Goal: Check status: Check status

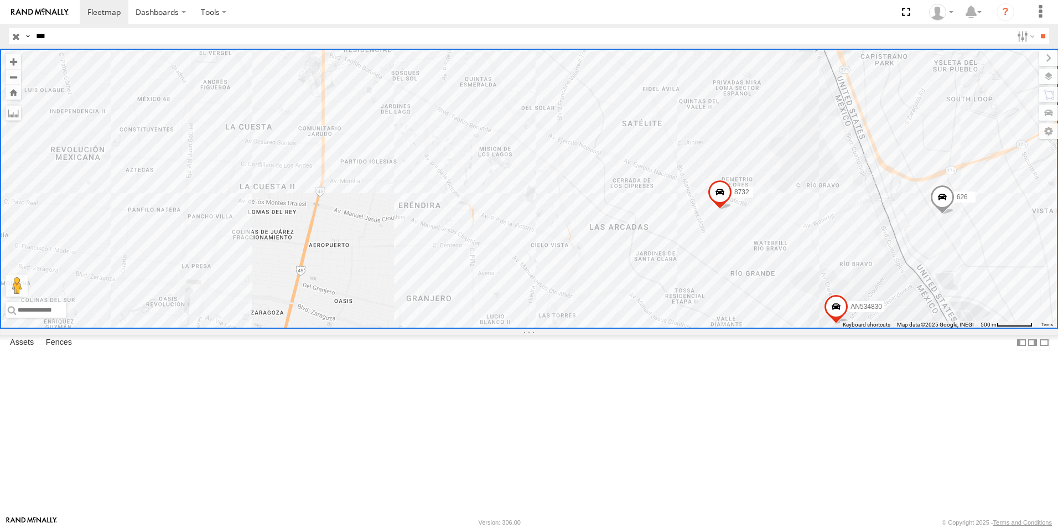
click at [16, 36] on input "button" at bounding box center [16, 36] width 14 height 16
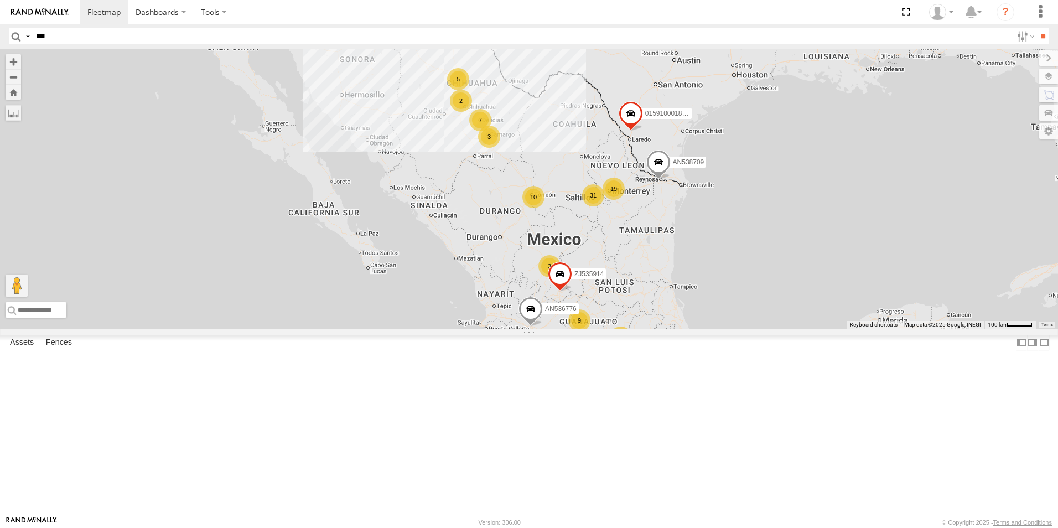
click at [186, 35] on input "***" at bounding box center [522, 36] width 981 height 16
click at [1037, 28] on input "**" at bounding box center [1043, 36] width 13 height 16
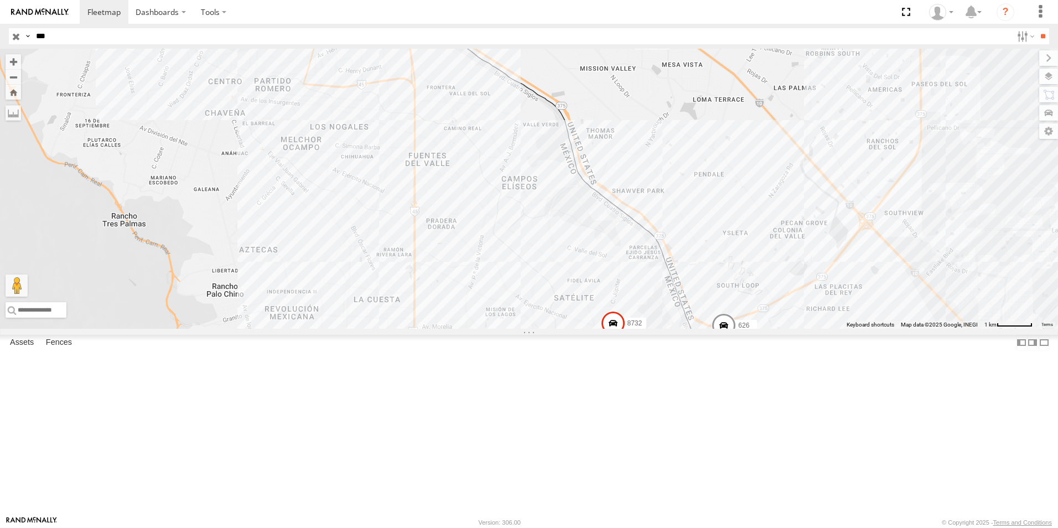
click at [139, 40] on input "***" at bounding box center [522, 36] width 981 height 16
type input "****"
click at [1037, 28] on input "**" at bounding box center [1043, 36] width 13 height 16
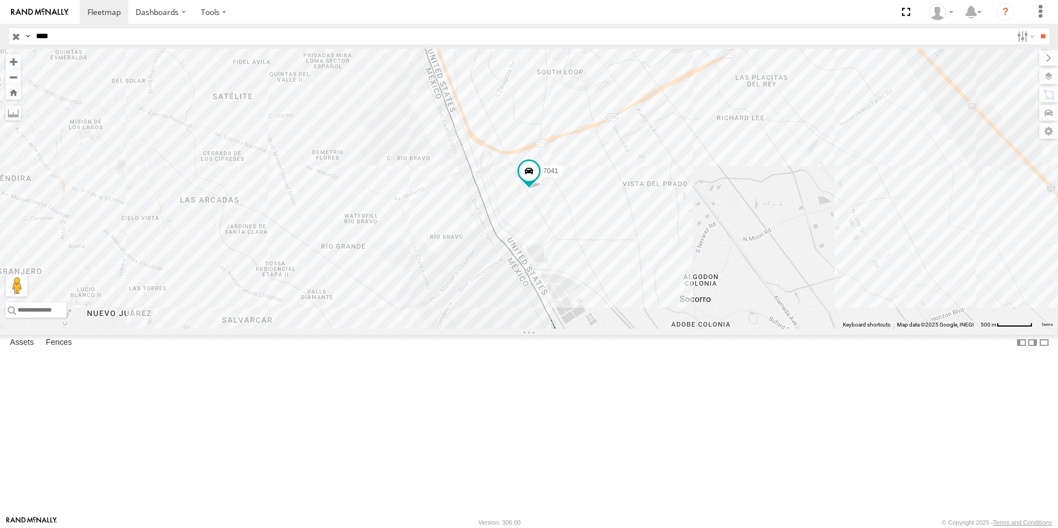
drag, startPoint x: 17, startPoint y: 35, endPoint x: 43, endPoint y: 52, distance: 30.7
click at [17, 35] on input "button" at bounding box center [16, 36] width 14 height 16
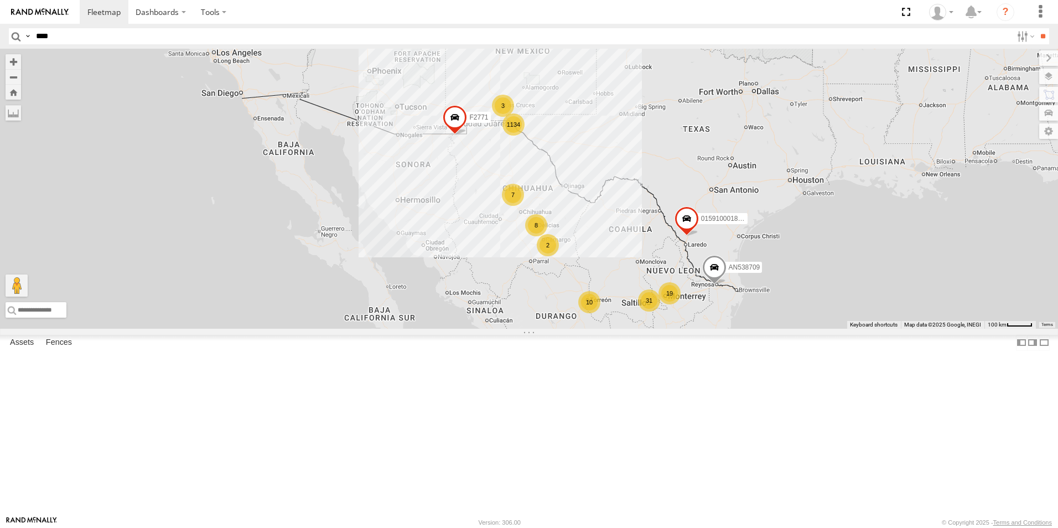
drag, startPoint x: 459, startPoint y: 230, endPoint x: 489, endPoint y: 288, distance: 65.3
click at [489, 288] on div "1134 9 31 10 4 AN536776 19 8 7 3 2 3 AN538709 2 015910001811580 ZJ535914 F2771" at bounding box center [529, 189] width 1058 height 280
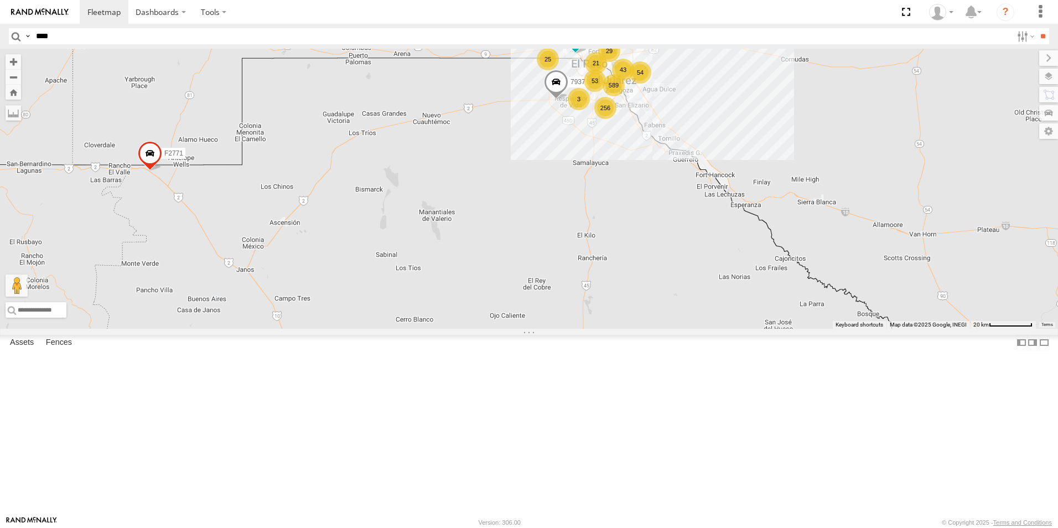
drag, startPoint x: 571, startPoint y: 230, endPoint x: 539, endPoint y: 348, distance: 122.0
click at [540, 329] on div "AN536776 AN538709 015910001811580 ZJ535914 F2771 589 29 256 25 54 53 690 43 21 …" at bounding box center [529, 189] width 1058 height 280
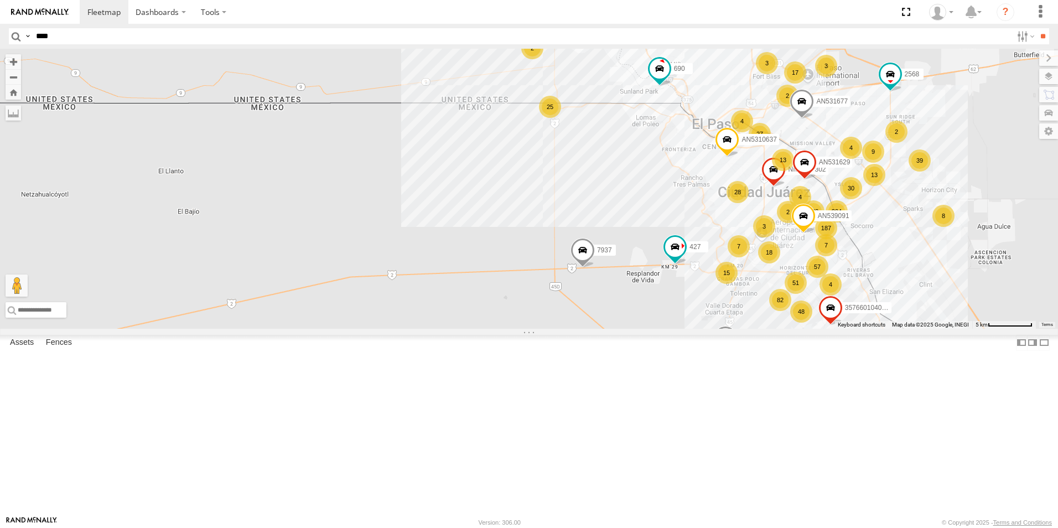
drag, startPoint x: 714, startPoint y: 245, endPoint x: 517, endPoint y: 336, distance: 217.2
click at [517, 329] on div "AN536776 AN538709 015910001811580 ZJ535914 F2771 690 7937 148 17 57 82 48 51 7 …" at bounding box center [529, 189] width 1058 height 280
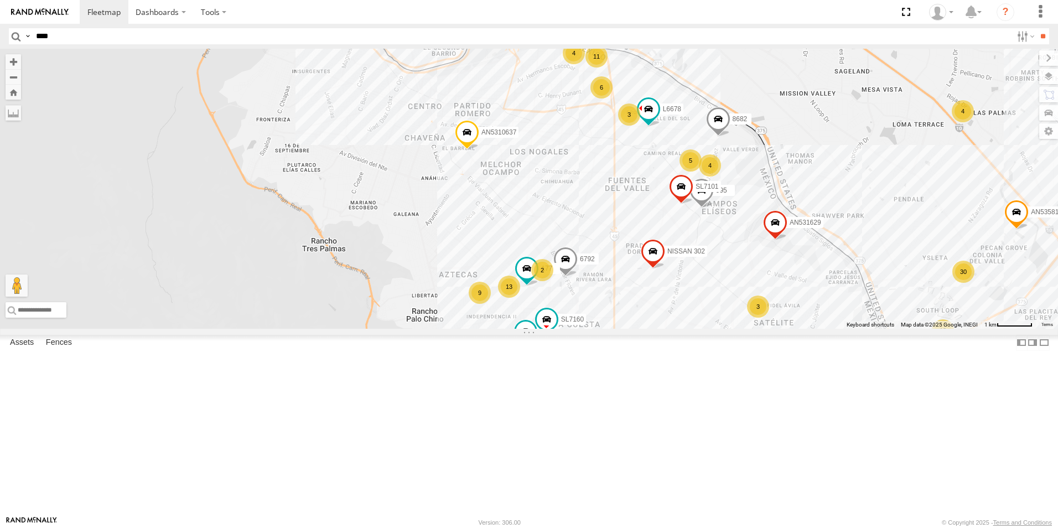
drag, startPoint x: 587, startPoint y: 298, endPoint x: 536, endPoint y: 366, distance: 85.4
click at [536, 329] on div "AN536776 AN538709 015910001811580 ZJ535914 F2771 690 7937 AN531629 AN5310637 AN…" at bounding box center [529, 189] width 1058 height 280
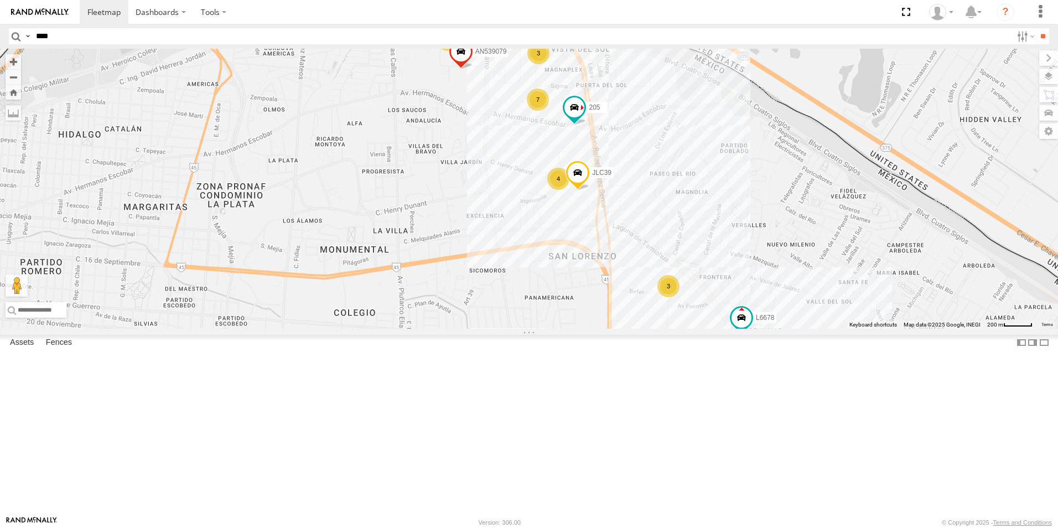
drag, startPoint x: 529, startPoint y: 186, endPoint x: 519, endPoint y: 318, distance: 132.1
click at [519, 318] on div "AN536776 AN538709 015910001811580 ZJ535914 F2771 690 7937 AN531629 AN5310637 AN…" at bounding box center [529, 189] width 1058 height 280
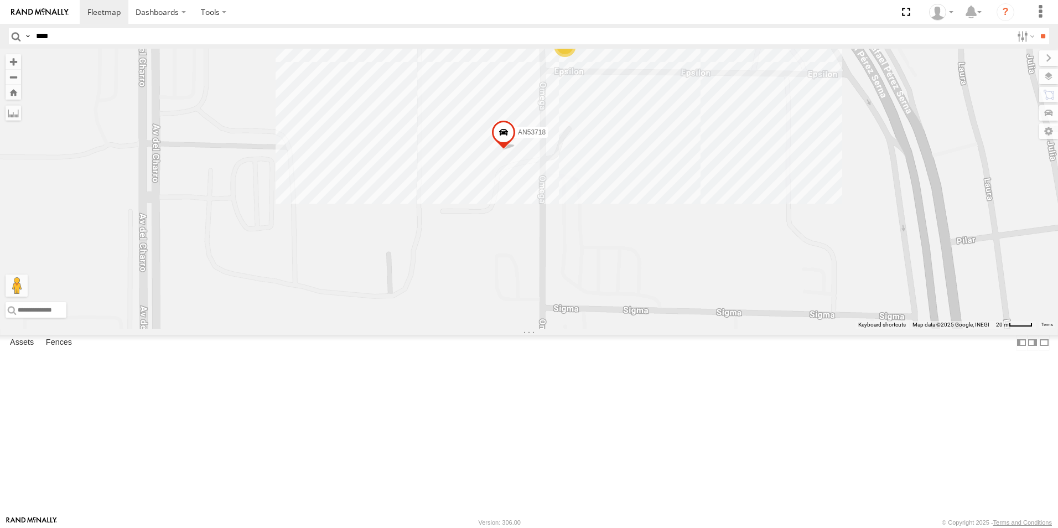
drag, startPoint x: 591, startPoint y: 222, endPoint x: 649, endPoint y: 352, distance: 142.2
click at [649, 329] on div "AN536776 AN538709 015910001811580 ZJ535914 F2771 690 7937 AN531629 AN5310637 AN…" at bounding box center [529, 189] width 1058 height 280
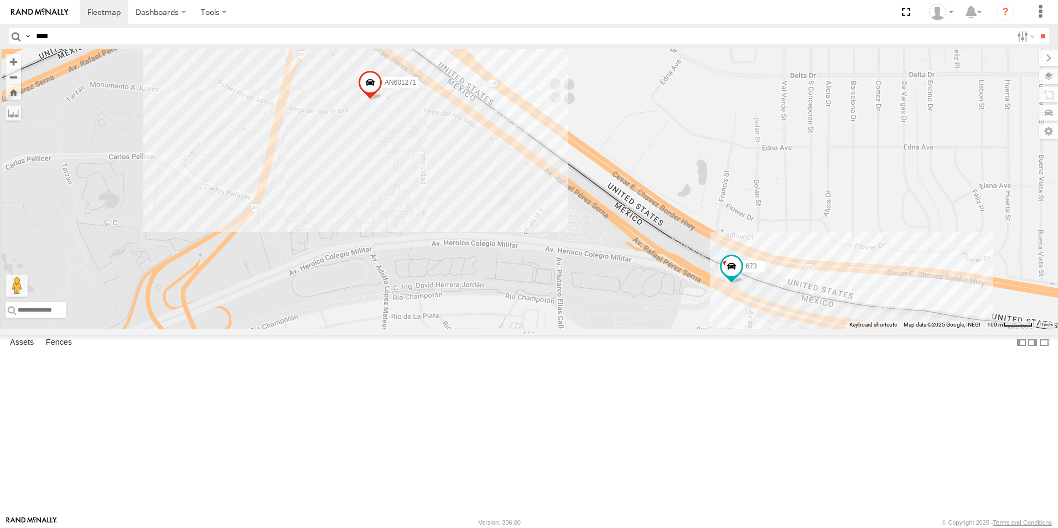
drag, startPoint x: 474, startPoint y: 222, endPoint x: 731, endPoint y: 384, distance: 303.4
click at [731, 329] on div "AN536776 AN538709 015910001811580 ZJ535914 F2771 690 7937 AN531629 AN5310637 AN…" at bounding box center [529, 189] width 1058 height 280
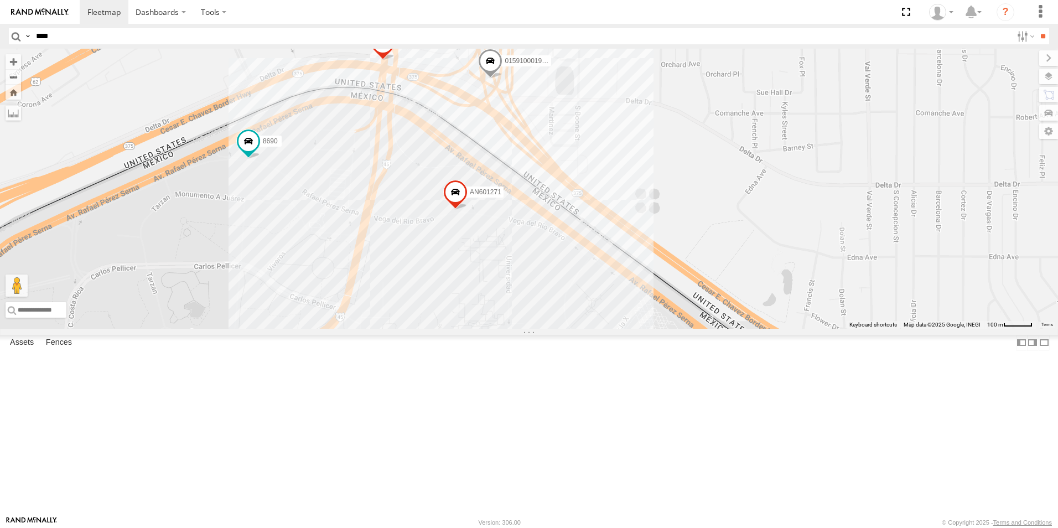
drag, startPoint x: 479, startPoint y: 274, endPoint x: 510, endPoint y: 338, distance: 71.0
click at [510, 329] on div "AN536776 AN538709 015910001811580 ZJ535914 F2771 690 7937 AN531629 AN5310637 AN…" at bounding box center [529, 189] width 1058 height 280
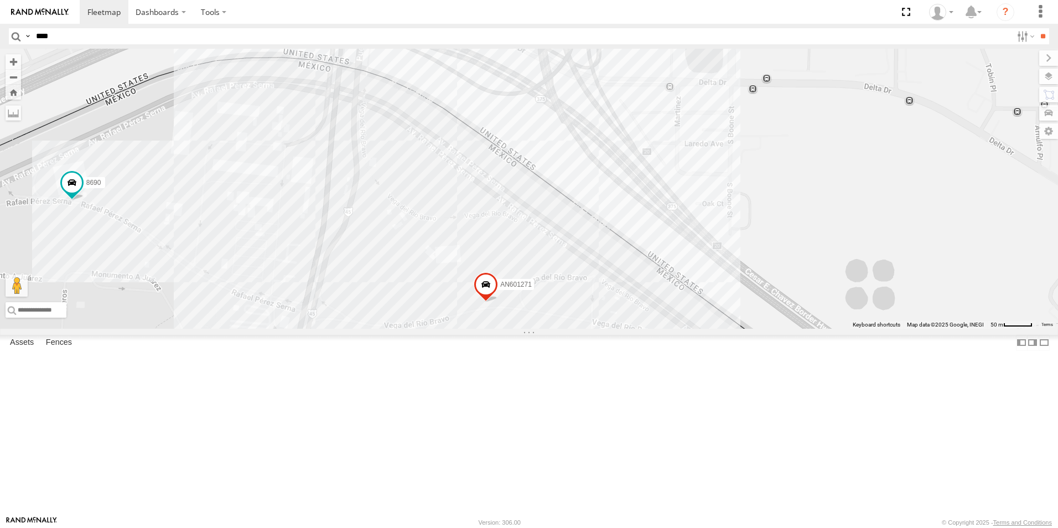
drag, startPoint x: 688, startPoint y: 254, endPoint x: 567, endPoint y: 258, distance: 120.7
click at [578, 268] on div "AN536776 AN538709 015910001811580 ZJ535914 F2771 690 7937 AN531629 AN5310637 AN…" at bounding box center [529, 189] width 1058 height 280
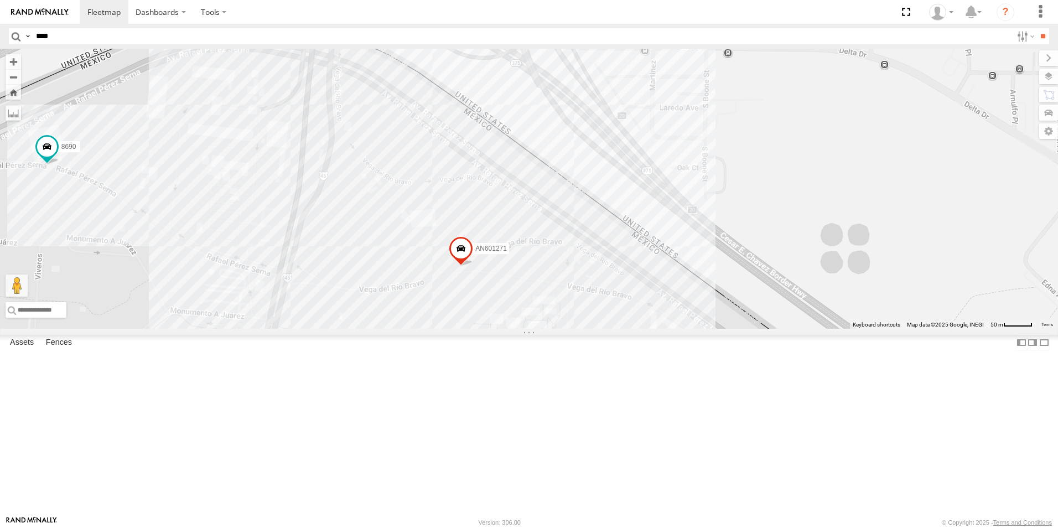
drag, startPoint x: 696, startPoint y: 368, endPoint x: 512, endPoint y: 129, distance: 301.2
click at [514, 131] on div "AN536776 AN538709 015910001811580 ZJ535914 F2771 690 7937 AN531629 AN5310637 AN…" at bounding box center [529, 189] width 1058 height 280
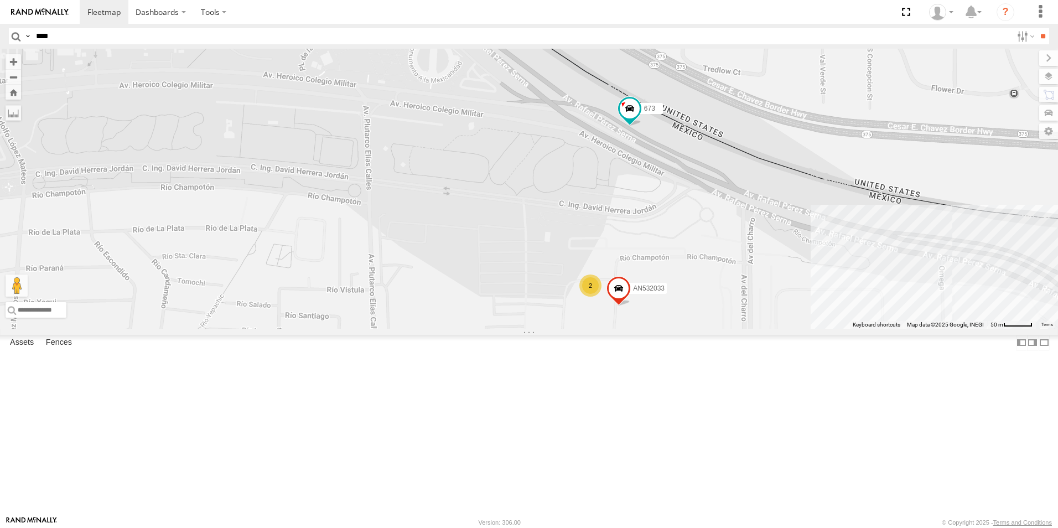
drag, startPoint x: 727, startPoint y: 298, endPoint x: 602, endPoint y: 273, distance: 128.2
click at [602, 273] on div "AN536776 AN538709 015910001811580 ZJ535914 F2771 690 7937 AN531629 AN5310637 AN…" at bounding box center [529, 189] width 1058 height 280
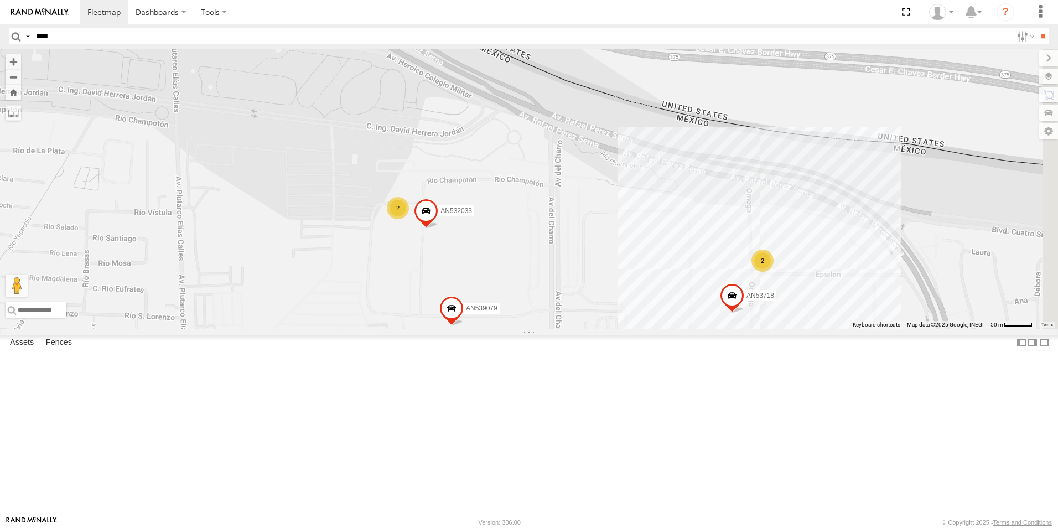
drag, startPoint x: 825, startPoint y: 398, endPoint x: 596, endPoint y: 301, distance: 249.0
click at [596, 301] on div "AN536776 AN538709 015910001811580 ZJ535914 F2771 690 7937 AN531629 AN5310637 AN…" at bounding box center [529, 189] width 1058 height 280
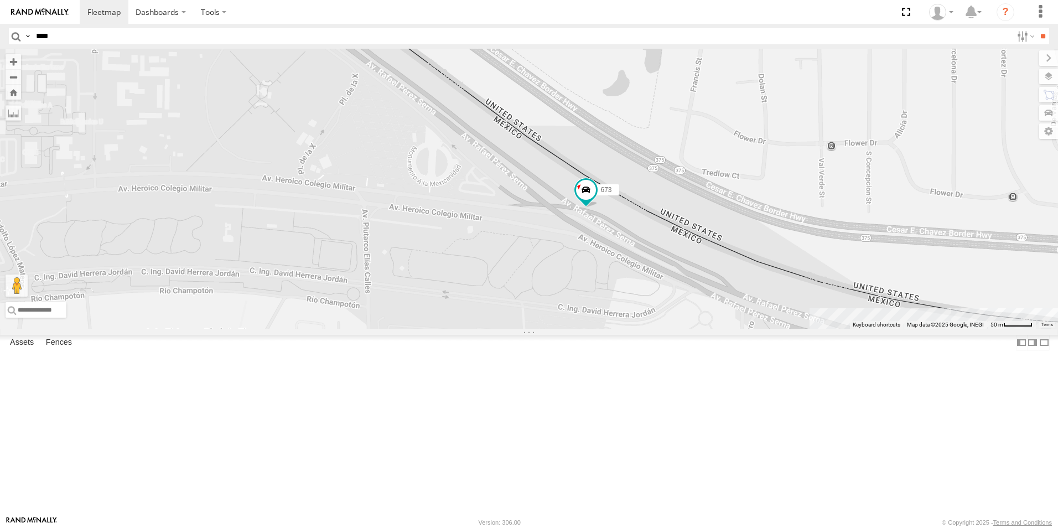
drag, startPoint x: 451, startPoint y: 180, endPoint x: 728, endPoint y: 381, distance: 342.1
click at [729, 329] on div "AN536776 AN538709 015910001811580 ZJ535914 F2771 690 7937 AN531629 AN5310637 AN…" at bounding box center [529, 189] width 1058 height 280
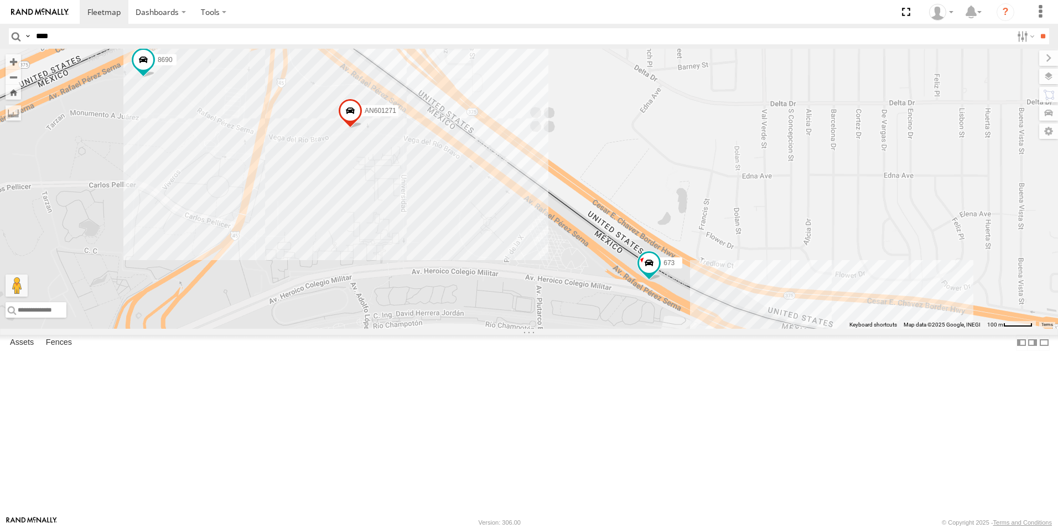
drag, startPoint x: 513, startPoint y: 201, endPoint x: 519, endPoint y: 296, distance: 94.8
click at [519, 296] on div "AN536776 AN538709 015910001811580 ZJ535914 F2771 690 7937 AN531629 AN5310637 AN…" at bounding box center [529, 189] width 1058 height 280
